Goal: Task Accomplishment & Management: Use online tool/utility

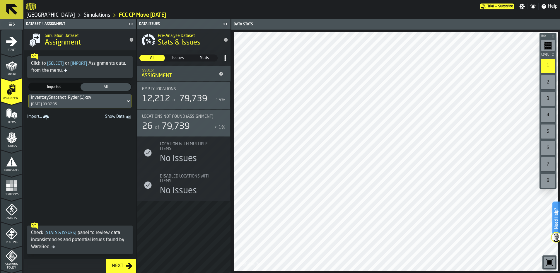
click at [95, 102] on div "InventorySnapshot_Ryder (1).csv [DATE] 09:37:35" at bounding box center [77, 101] width 97 height 14
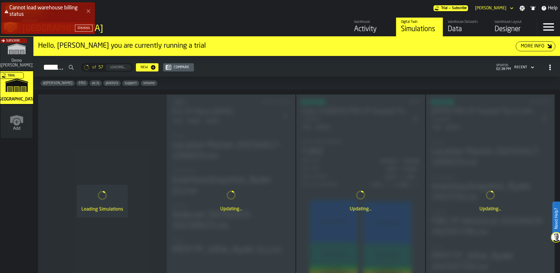
click at [88, 13] on icon "Close Error" at bounding box center [88, 11] width 5 height 5
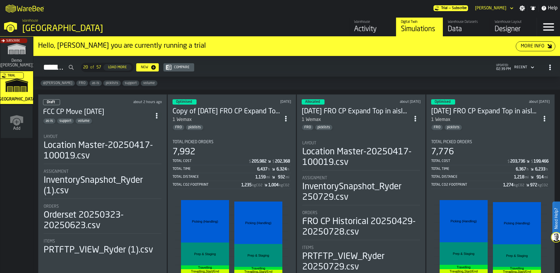
click at [467, 22] on div "Warehouse Datasets" at bounding box center [466, 22] width 37 height 4
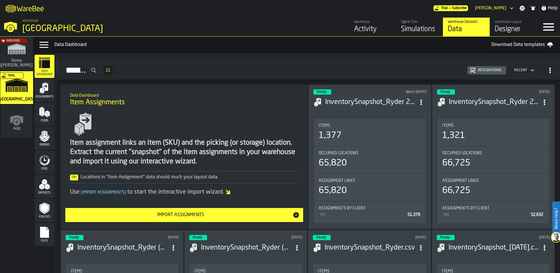
scroll to position [20, 0]
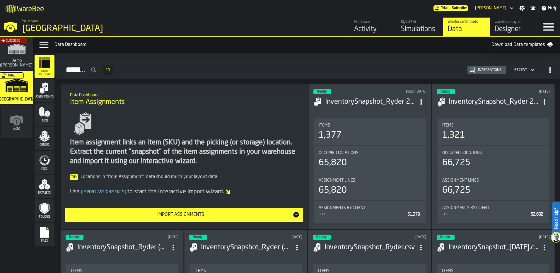
click at [47, 116] on polygon "menu Items" at bounding box center [46, 114] width 2 height 5
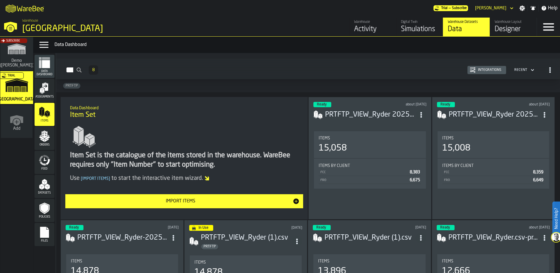
click at [42, 97] on span "Assignments" at bounding box center [45, 96] width 20 height 3
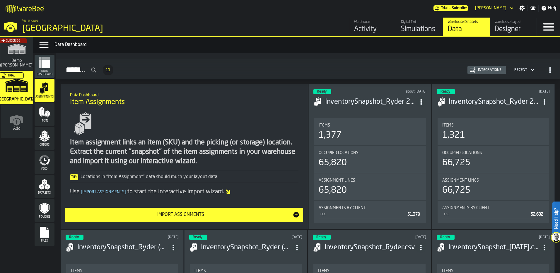
click at [166, 215] on div "Import Assignments" at bounding box center [181, 214] width 224 height 7
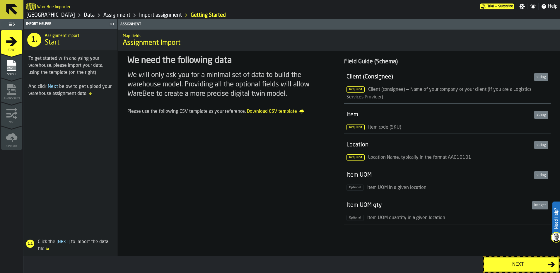
click at [500, 265] on div "Next" at bounding box center [518, 264] width 60 height 7
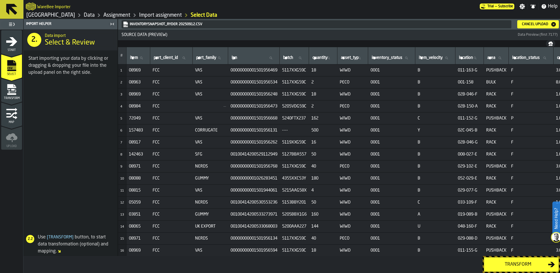
click at [500, 265] on div "Transform" at bounding box center [518, 264] width 60 height 7
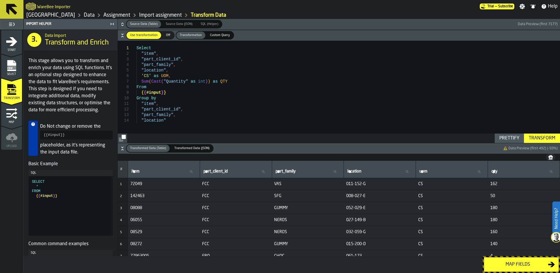
click at [511, 268] on button "Map fields" at bounding box center [521, 264] width 75 height 15
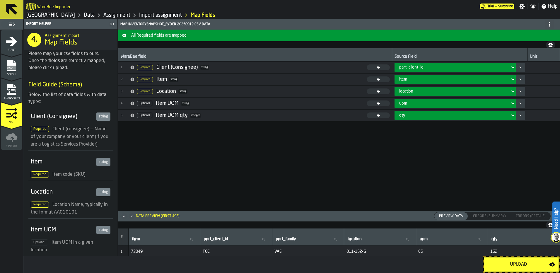
click at [511, 268] on button "Upload" at bounding box center [521, 264] width 75 height 15
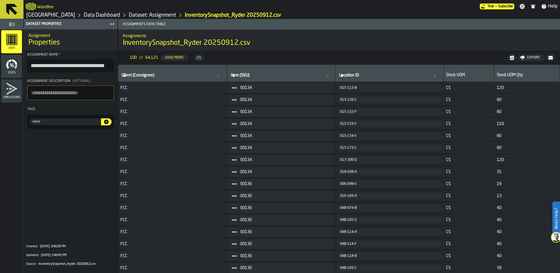
click at [136, 15] on link "Dataset: Assignment" at bounding box center [152, 15] width 47 height 6
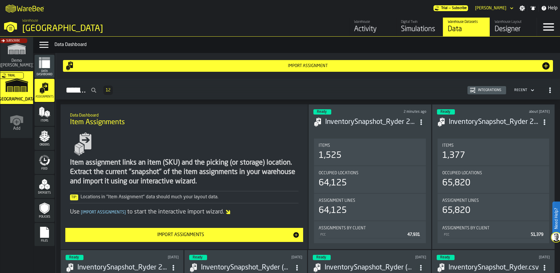
click at [46, 115] on polygon "menu Items" at bounding box center [46, 114] width 2 height 5
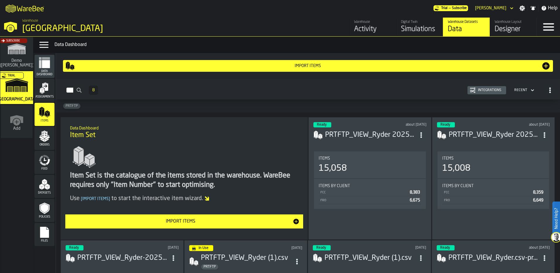
click at [48, 141] on icon "menu Orders" at bounding box center [45, 136] width 12 height 12
